Goal: Browse casually

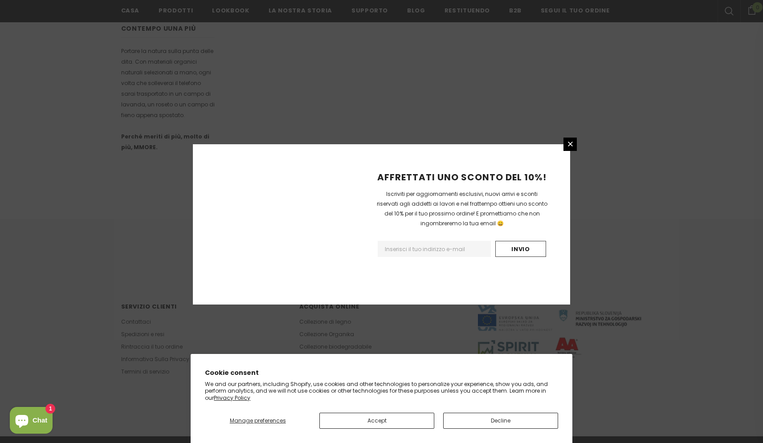
scroll to position [470, 0]
